Goal: Find specific page/section: Find specific page/section

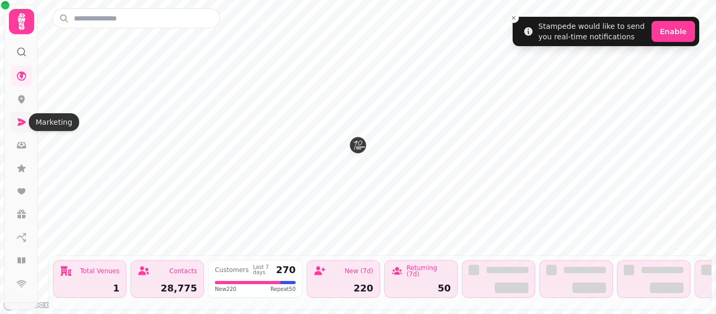
click at [21, 127] on link at bounding box center [21, 122] width 21 height 21
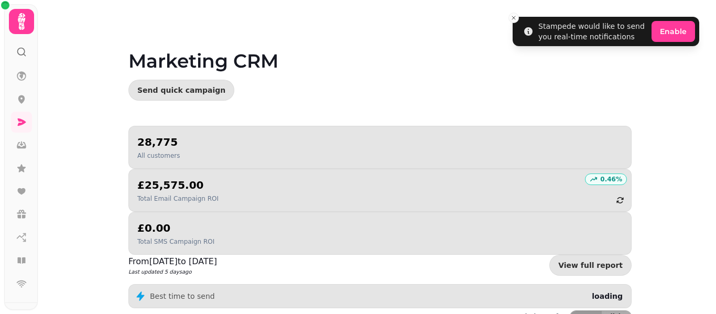
drag, startPoint x: 716, startPoint y: 100, endPoint x: 716, endPoint y: 156, distance: 56.1
click at [716, 156] on video at bounding box center [358, 131] width 716 height 262
drag, startPoint x: 713, startPoint y: 150, endPoint x: 713, endPoint y: 201, distance: 50.3
click at [713, 201] on video at bounding box center [358, 131] width 716 height 262
drag, startPoint x: 712, startPoint y: 144, endPoint x: 707, endPoint y: 214, distance: 70.4
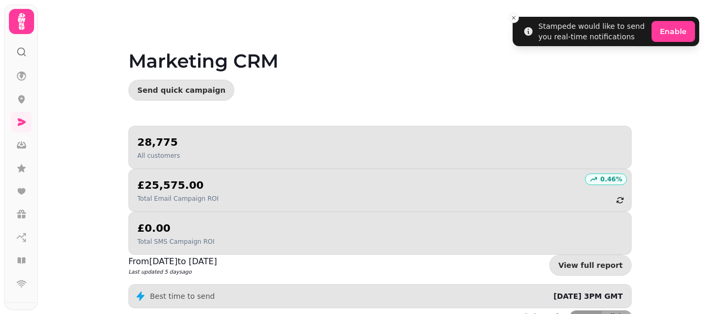
click at [707, 214] on video at bounding box center [358, 131] width 716 height 262
click at [714, 206] on video at bounding box center [358, 131] width 716 height 262
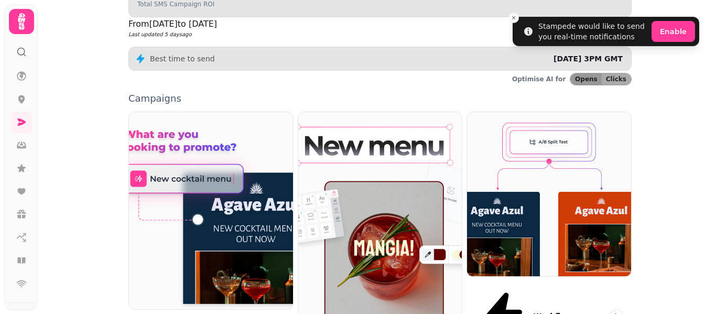
scroll to position [266, 0]
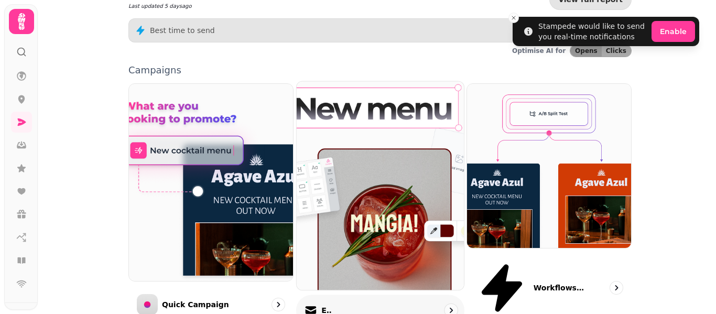
click at [341, 295] on div "Email" at bounding box center [380, 310] width 168 height 31
